Goal: Transaction & Acquisition: Purchase product/service

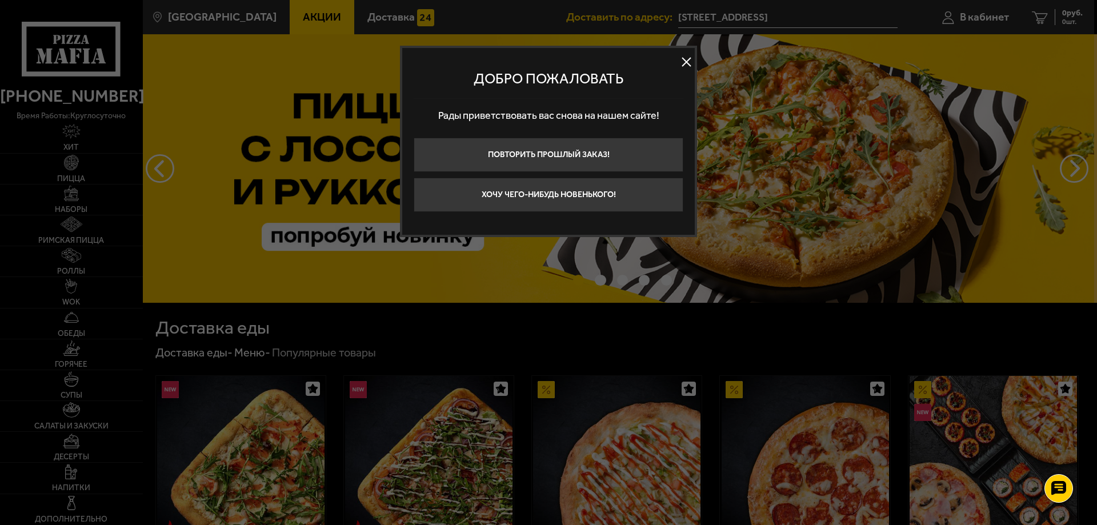
click at [687, 66] on button at bounding box center [686, 62] width 17 height 17
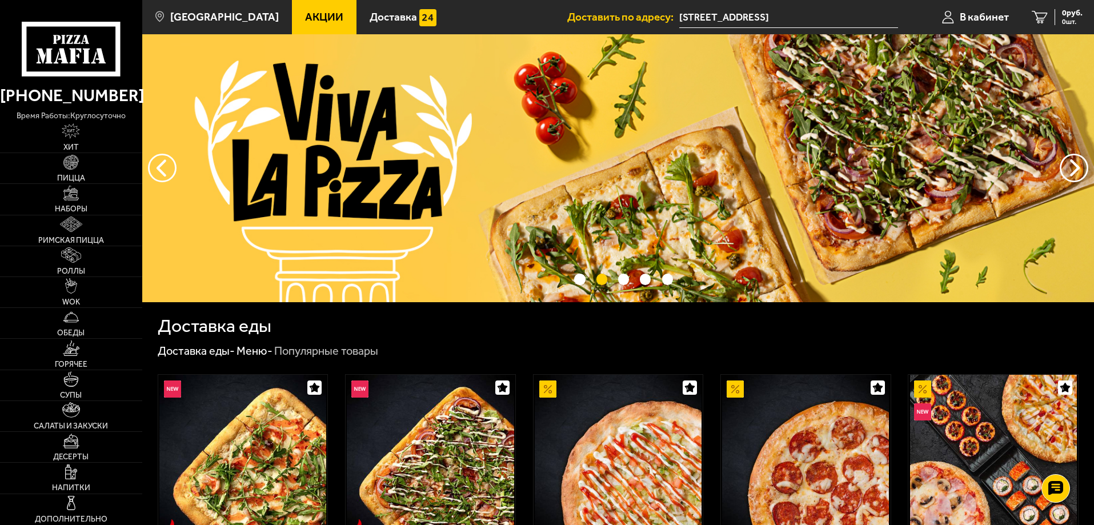
click at [408, 146] on img at bounding box center [618, 168] width 952 height 268
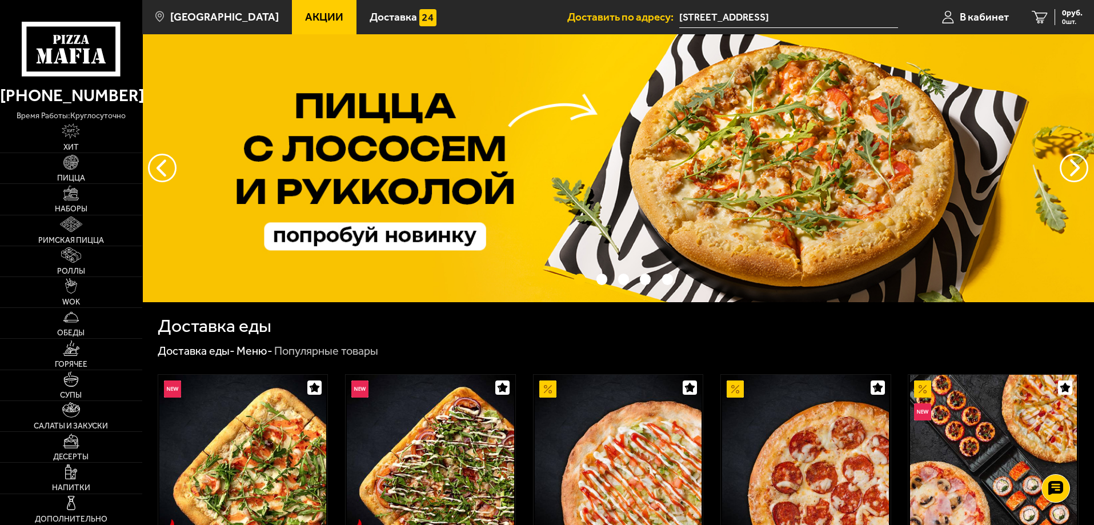
click at [727, 169] on img at bounding box center [619, 168] width 952 height 268
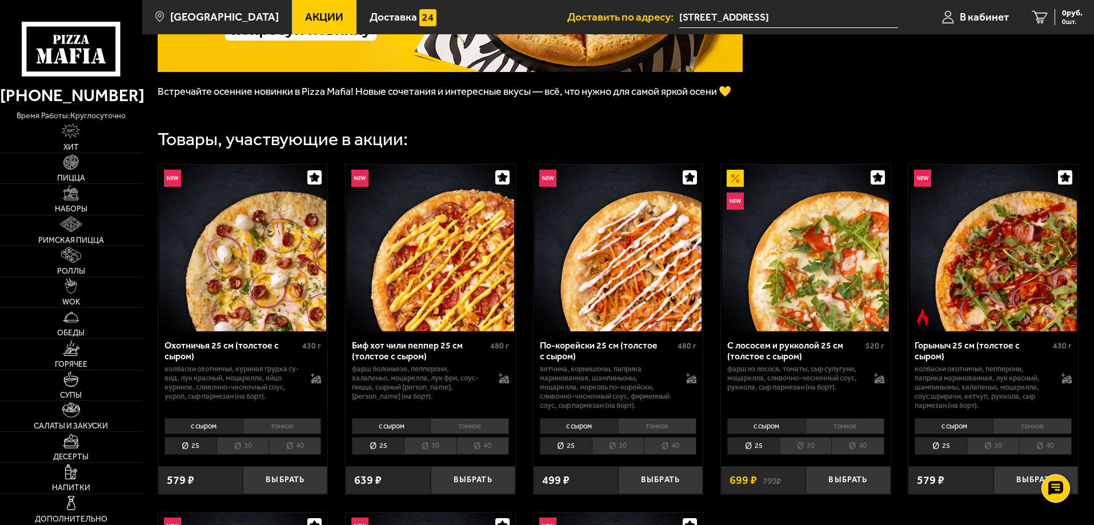
scroll to position [229, 0]
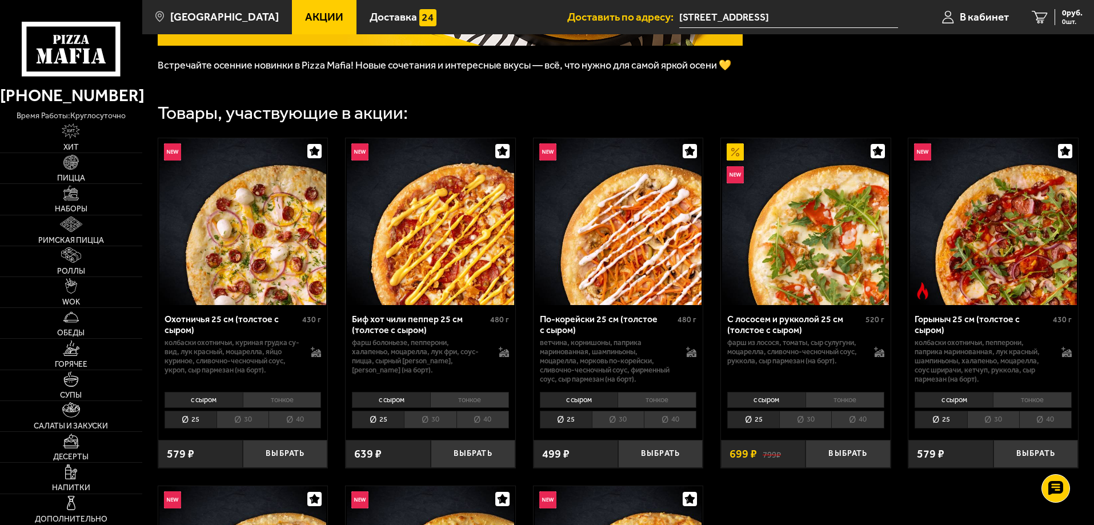
click at [803, 417] on li "30" at bounding box center [805, 420] width 52 height 18
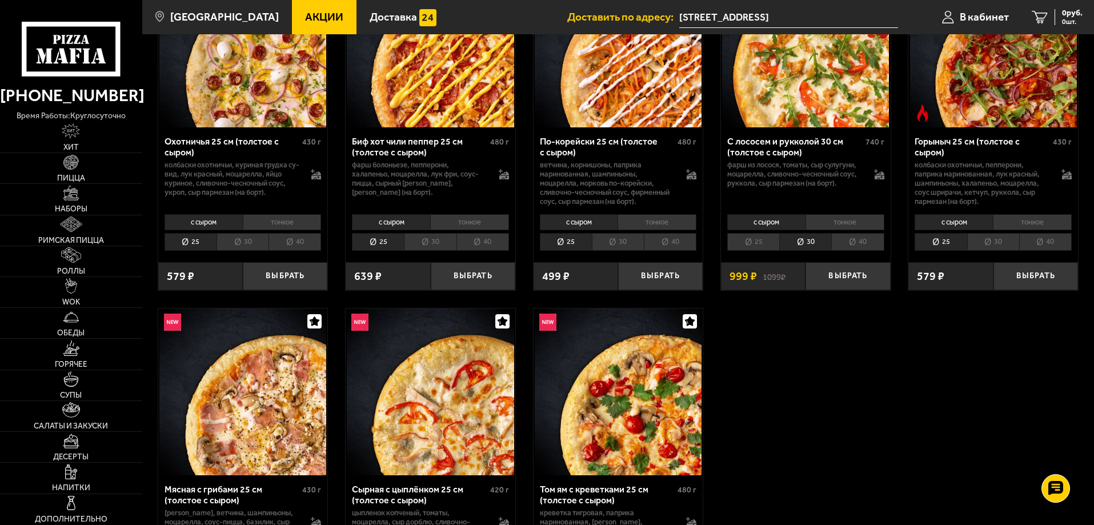
scroll to position [457, 0]
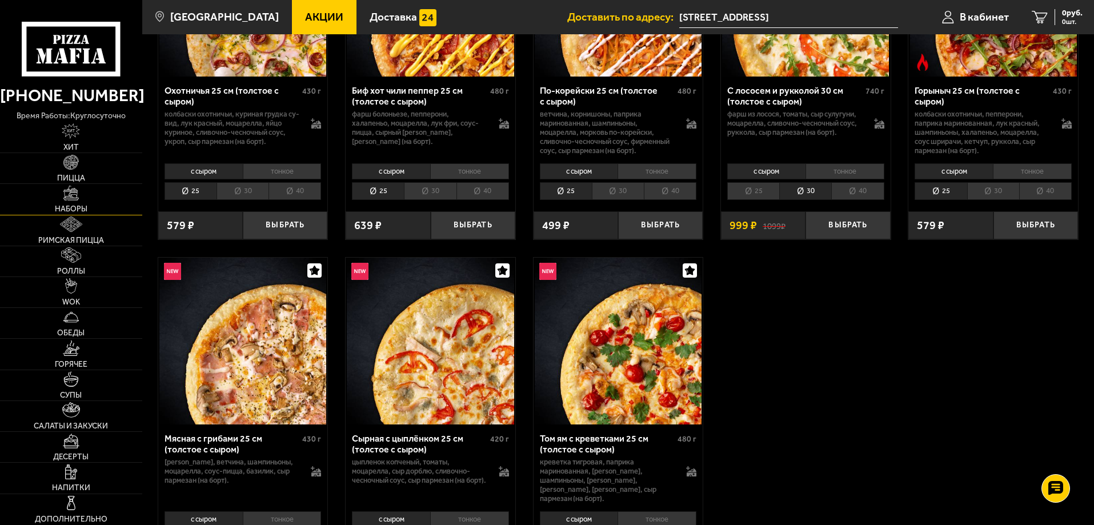
click at [112, 208] on link "Наборы" at bounding box center [71, 199] width 142 height 30
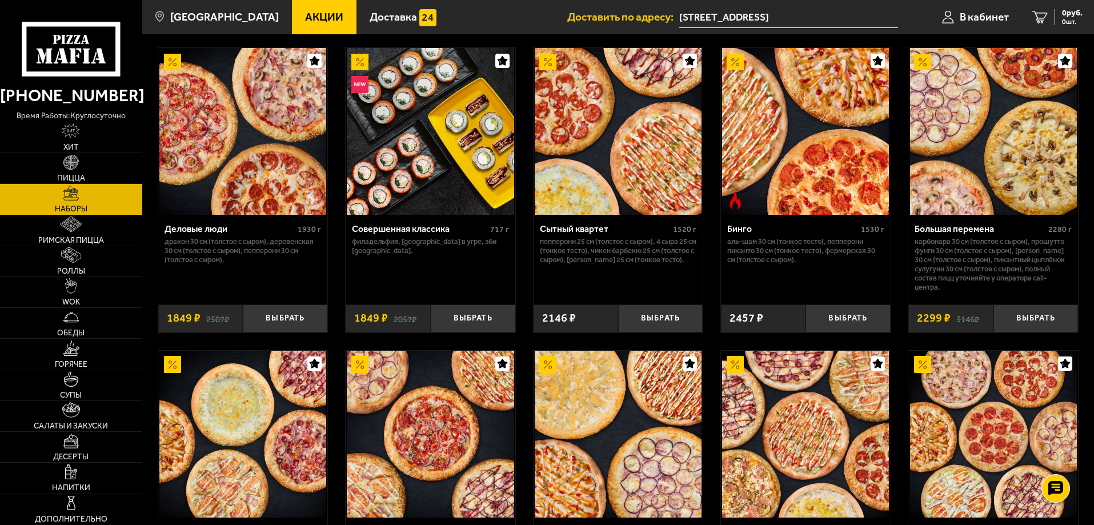
scroll to position [1143, 0]
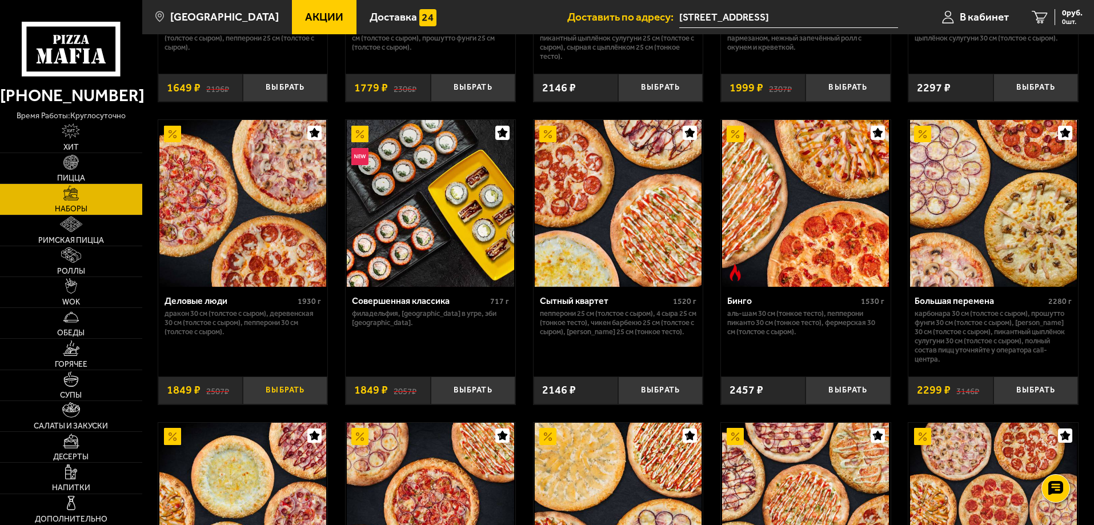
click at [277, 390] on button "Выбрать" at bounding box center [285, 390] width 85 height 28
click at [1044, 29] on link "1 1849 руб. 1 шт." at bounding box center [1050, 17] width 87 height 34
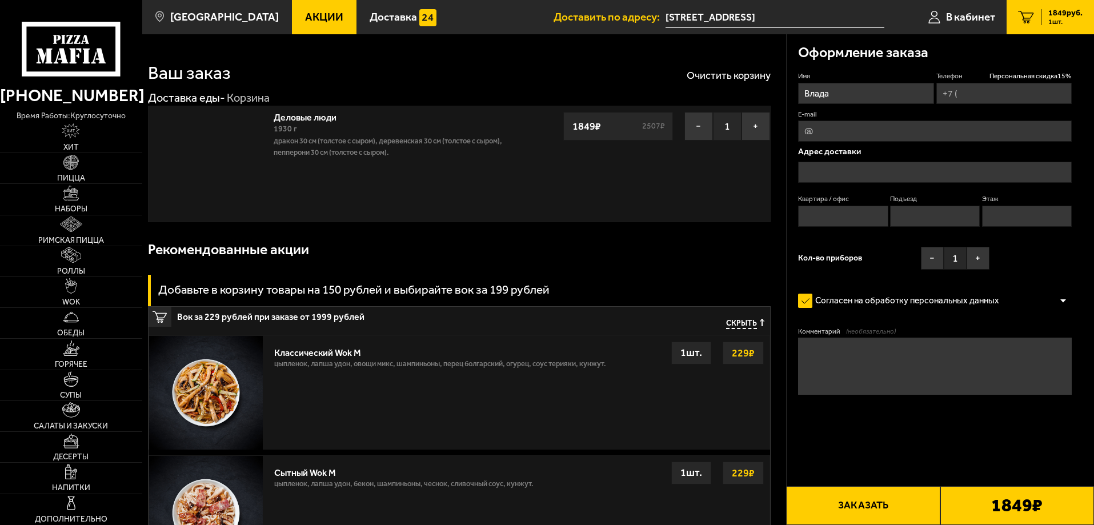
type input "+7 (961) 217-22-80"
type input "[STREET_ADDRESS]"
type input "113"
type input "2"
type input "9"
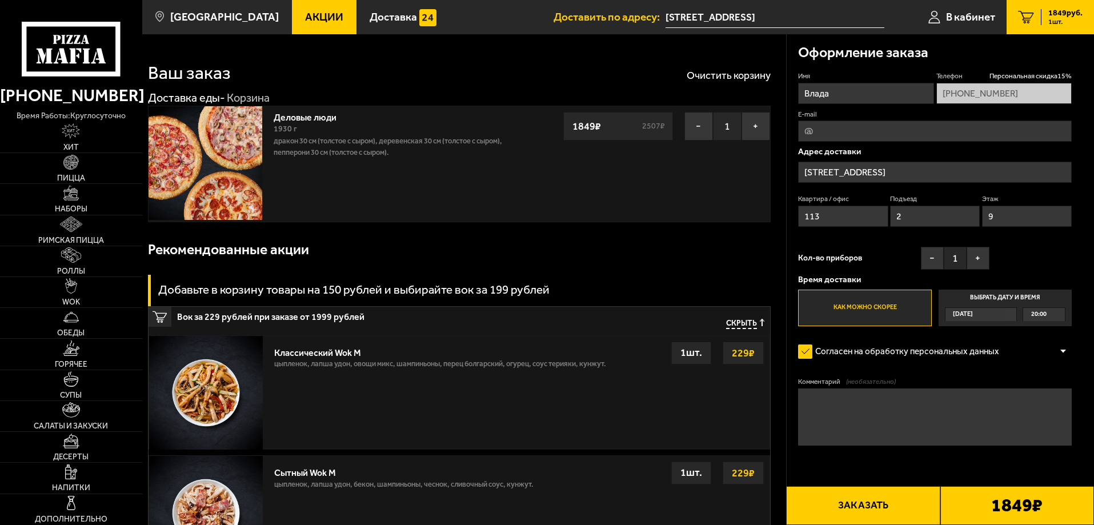
click at [878, 501] on button "Заказать" at bounding box center [863, 505] width 154 height 39
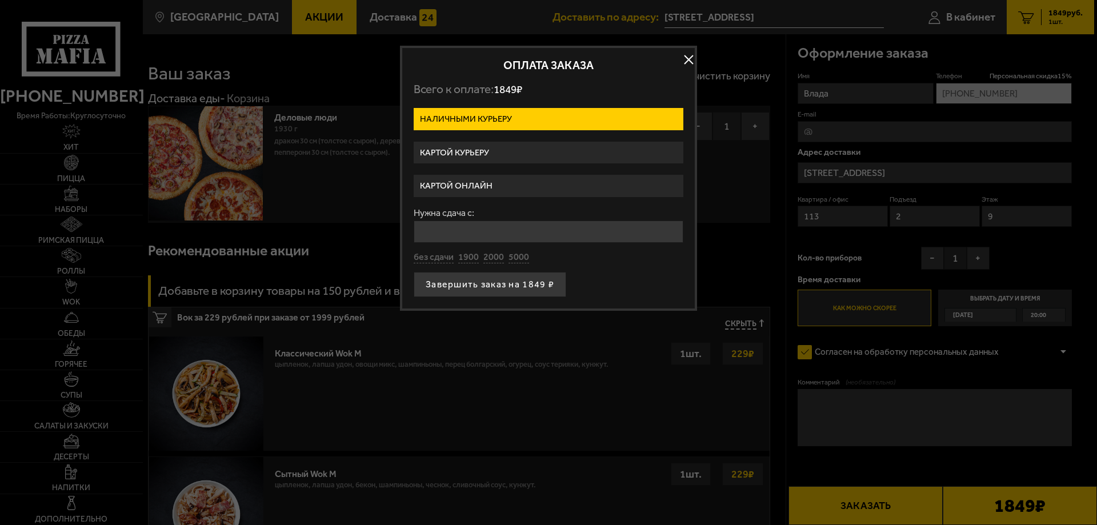
click at [506, 183] on label "Картой онлайн" at bounding box center [549, 186] width 270 height 22
click at [0, 0] on input "Картой онлайн" at bounding box center [0, 0] width 0 height 0
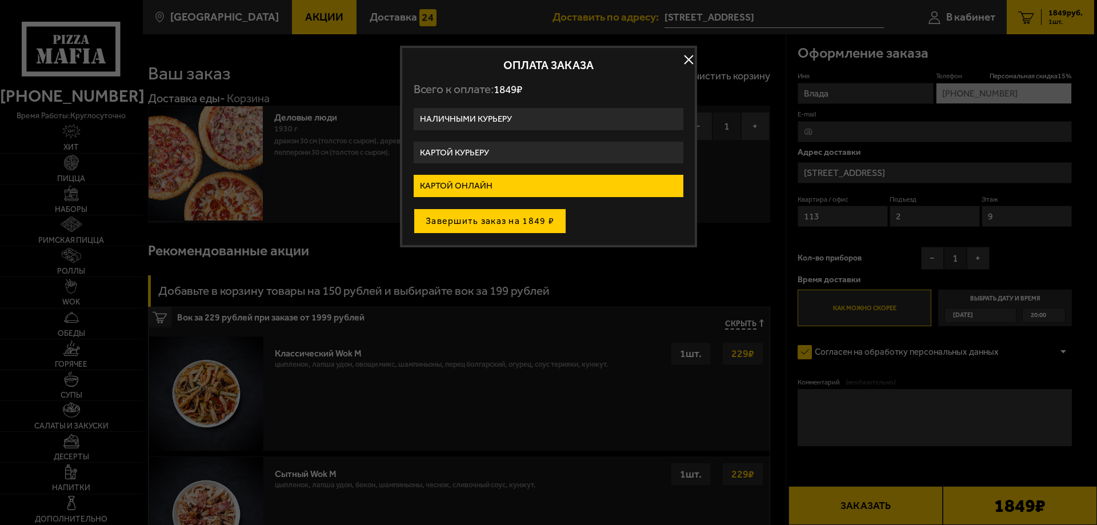
click at [509, 222] on button "Завершить заказ на 1849 ₽" at bounding box center [490, 221] width 153 height 25
